Goal: Task Accomplishment & Management: Manage account settings

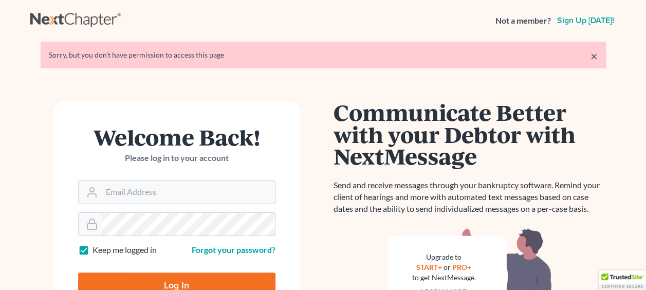
type input "[EMAIL_ADDRESS][DOMAIN_NAME]"
click at [188, 277] on input "Log In" at bounding box center [176, 286] width 197 height 26
type input "Thinking..."
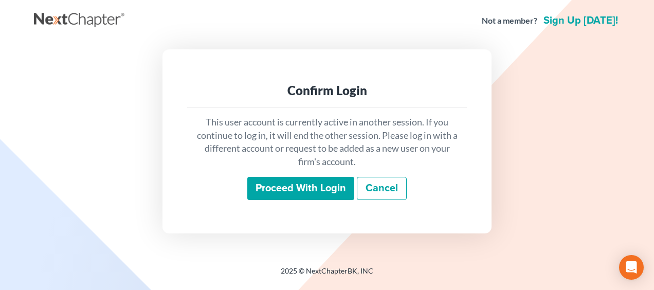
click at [316, 187] on input "Proceed with login" at bounding box center [300, 189] width 107 height 24
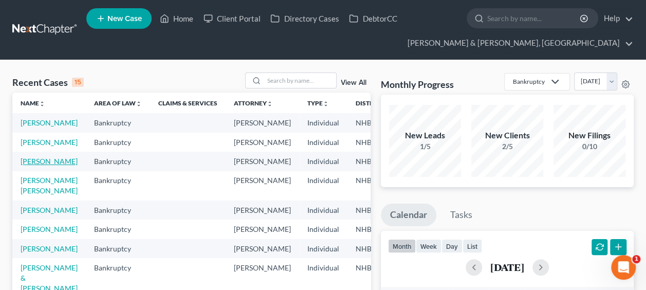
click at [31, 166] on link "[PERSON_NAME]" at bounding box center [49, 161] width 57 height 9
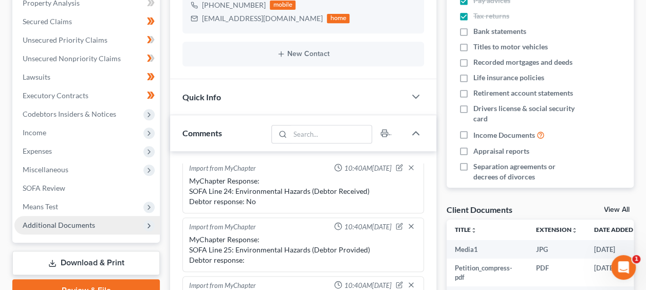
scroll to position [274, 0]
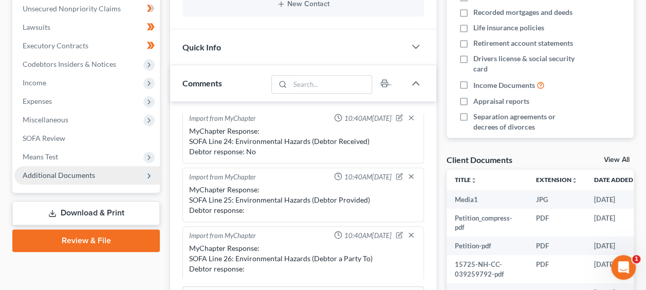
click at [93, 169] on span "Additional Documents" at bounding box center [87, 175] width 146 height 19
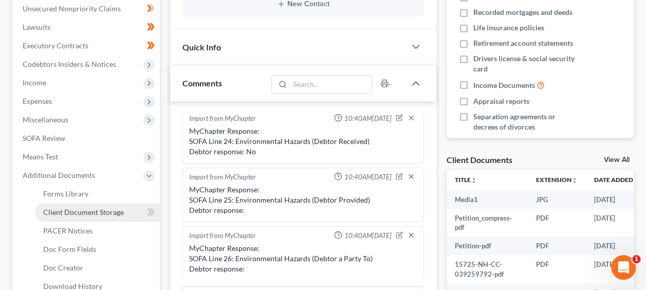
click at [109, 209] on span "Client Document Storage" at bounding box center [83, 212] width 81 height 9
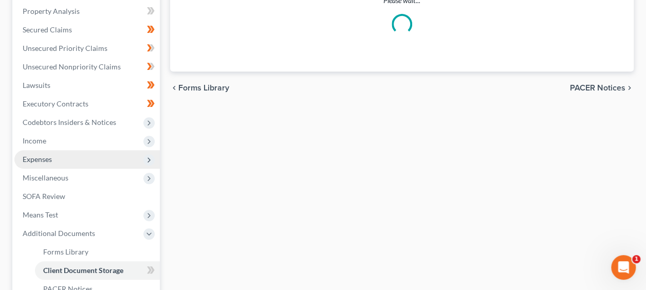
select select "0"
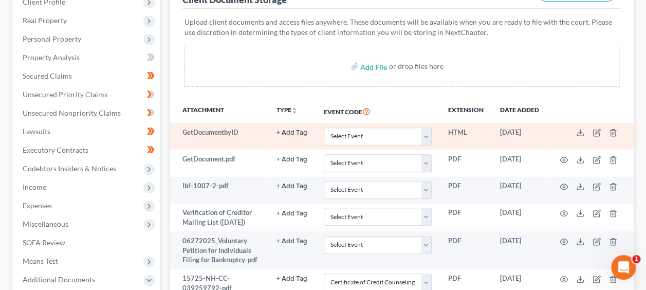
scroll to position [171, 0]
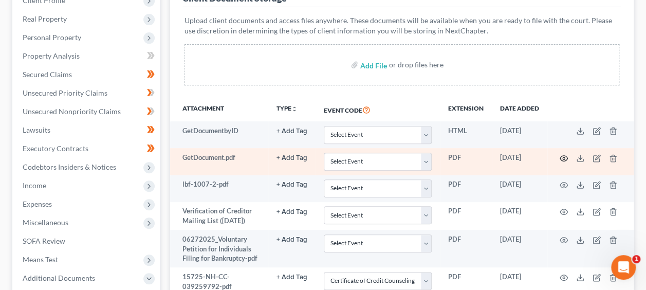
click at [566, 154] on icon "button" at bounding box center [564, 158] width 8 height 8
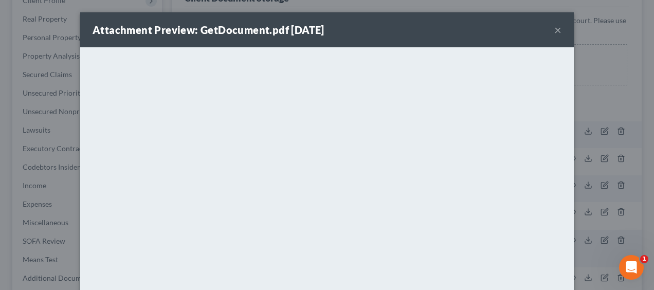
click at [554, 29] on button "×" at bounding box center [557, 30] width 7 height 12
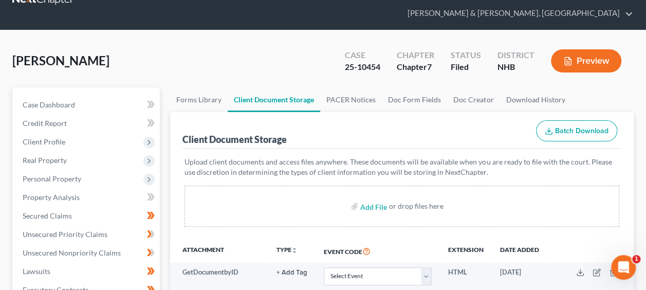
scroll to position [0, 0]
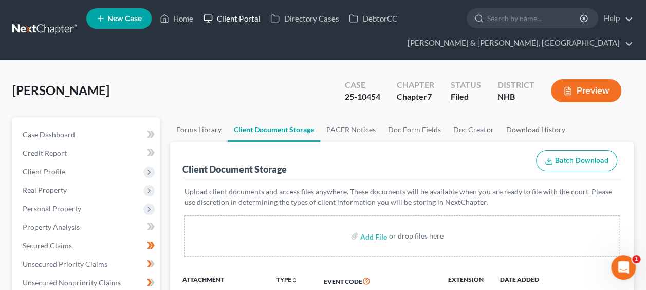
click at [240, 17] on link "Client Portal" at bounding box center [232, 18] width 67 height 19
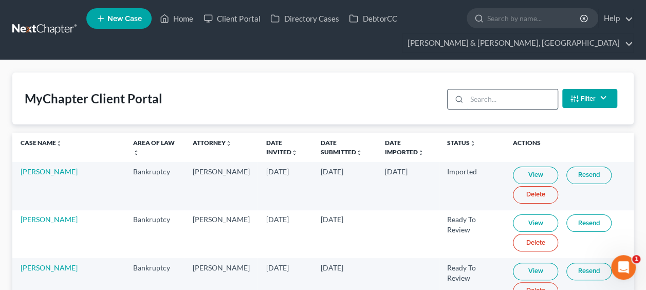
click at [482, 98] on input "search" at bounding box center [512, 99] width 91 height 20
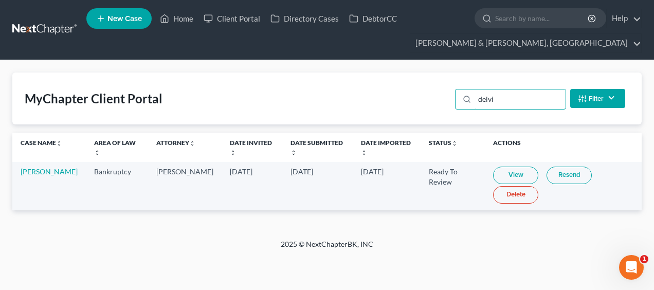
type input "delvi"
click at [510, 175] on link "View" at bounding box center [515, 175] width 45 height 17
